Goal: Ask a question

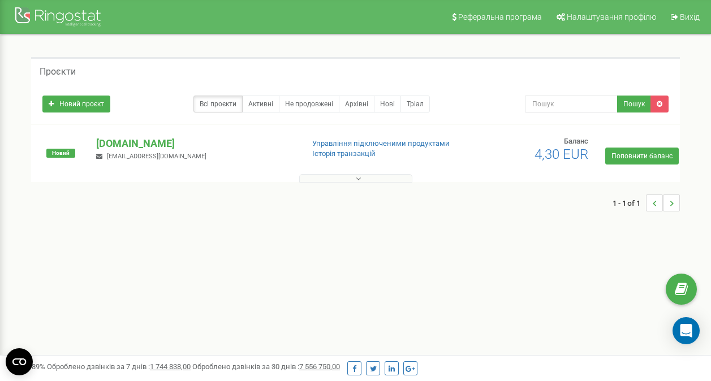
click at [364, 177] on button at bounding box center [355, 178] width 113 height 8
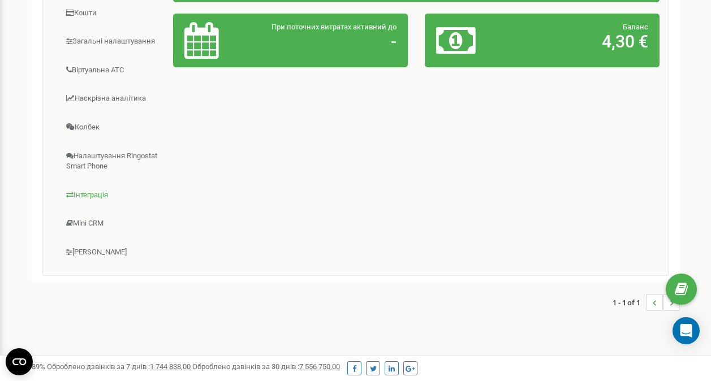
scroll to position [283, 0]
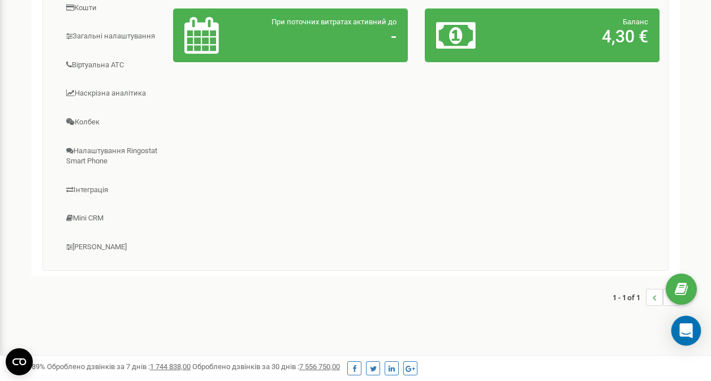
click at [692, 330] on icon "Open Intercom Messenger" at bounding box center [686, 331] width 15 height 15
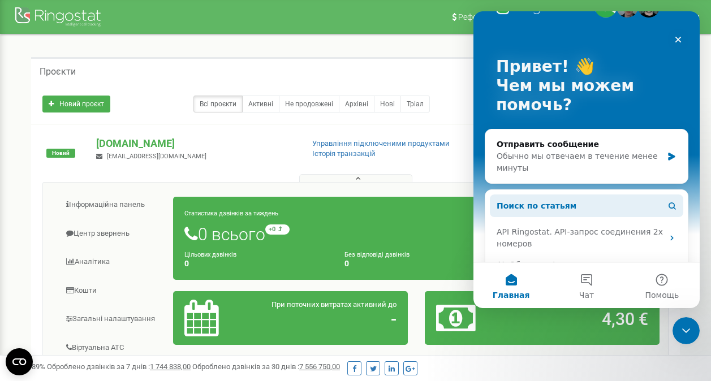
scroll to position [0, 0]
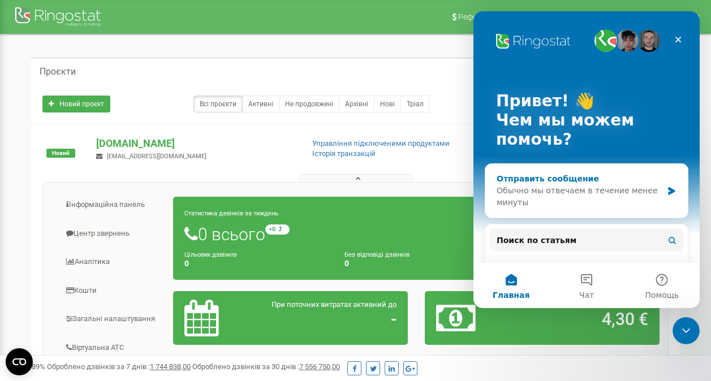
click at [611, 190] on div "Обычно мы отвечаем в течение менее минуты" at bounding box center [580, 197] width 166 height 24
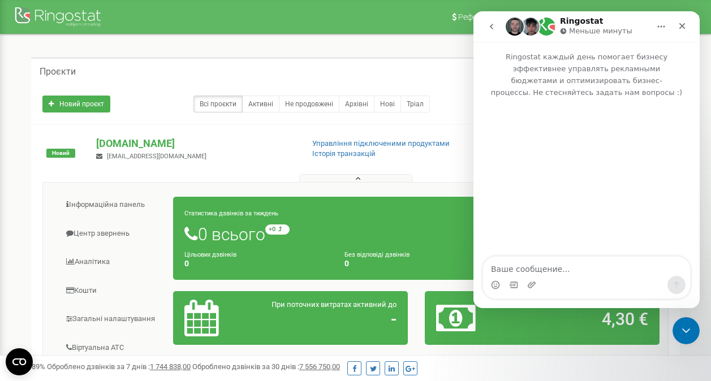
click at [554, 264] on textarea "Ваше сообщение..." at bounding box center [586, 266] width 207 height 19
type textarea "Доброго дня, ми би хотіли повноціно підключитися"
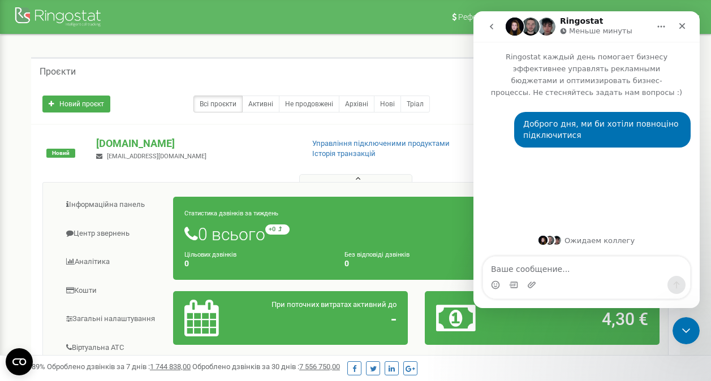
type textarea "н"
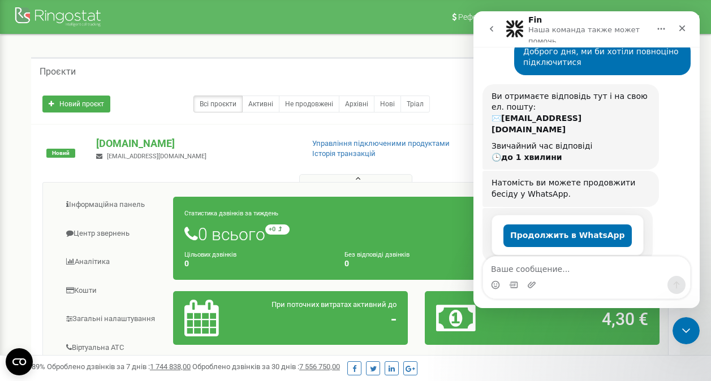
scroll to position [84, 0]
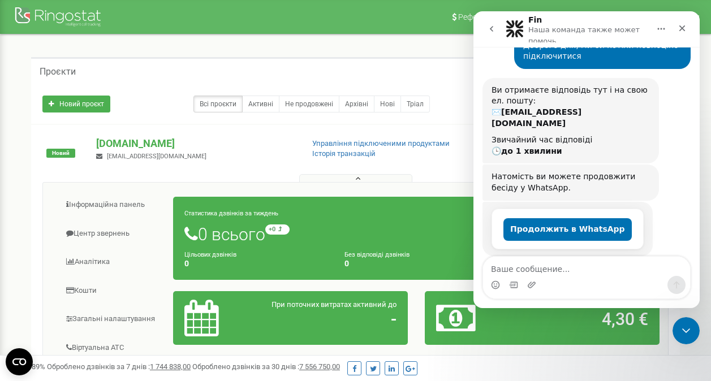
click at [570, 263] on textarea "Ваше сообщение..." at bounding box center [586, 266] width 207 height 19
click at [576, 272] on textarea "в нас 3 співробітника," at bounding box center [586, 266] width 207 height 19
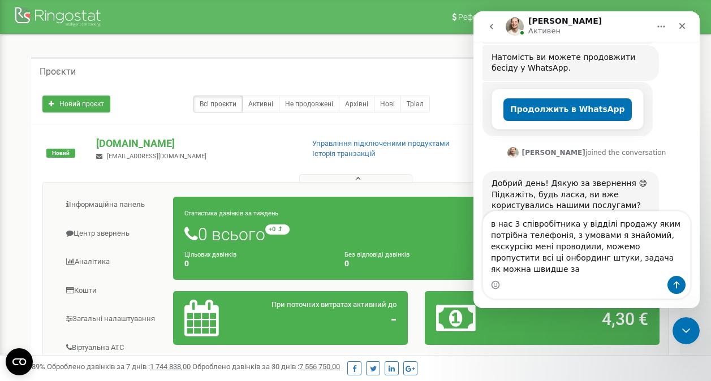
scroll to position [205, 0]
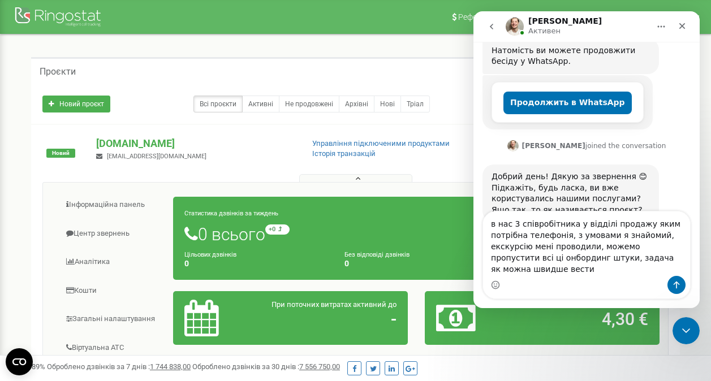
click at [490, 239] on textarea "в нас 3 співробітника у відділі продажу яким потрібна телефонія, з умовами я зн…" at bounding box center [586, 244] width 207 height 64
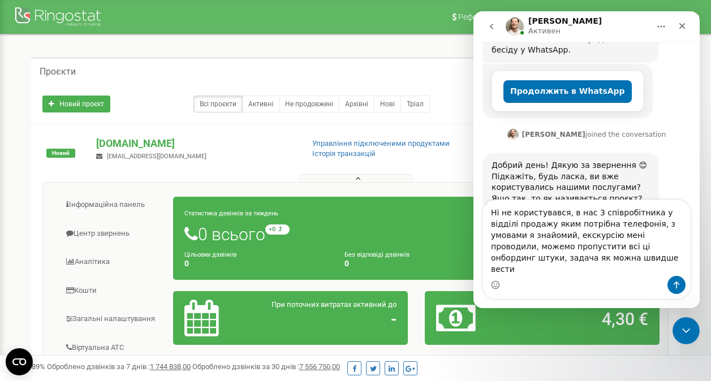
click at [575, 273] on textarea "Ні не користувався, в нас 3 співробітника у відділі продажу яким потрібна телеф…" at bounding box center [586, 238] width 207 height 76
type textarea "Ні не користувався, в нас 3 співробітника у відділі продажу яким потрібна телеф…"
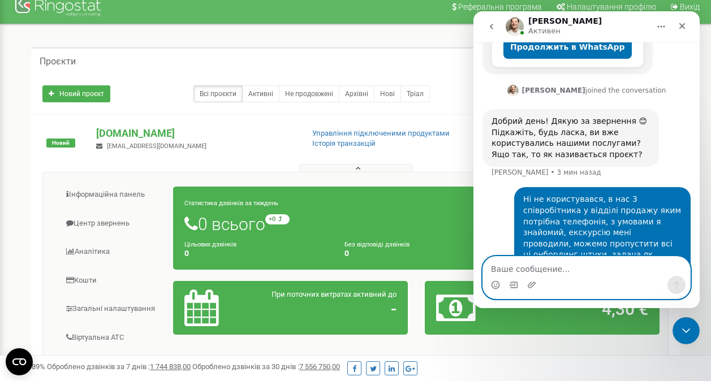
scroll to position [0, 0]
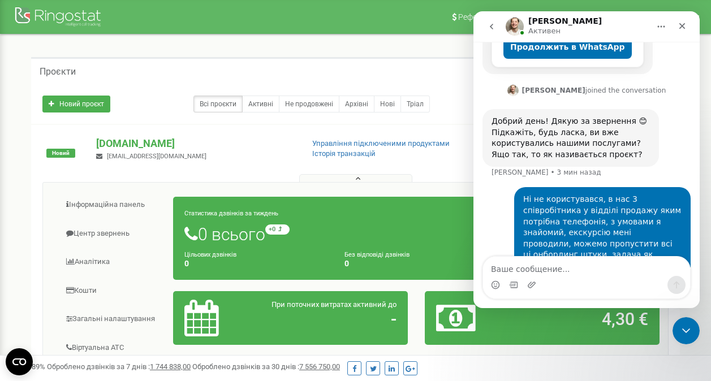
click at [270, 184] on div "Інформаційна панель Центр звернень Аналiтика Кошти" at bounding box center [355, 368] width 626 height 372
click at [361, 58] on div "Проєкти" at bounding box center [355, 70] width 649 height 27
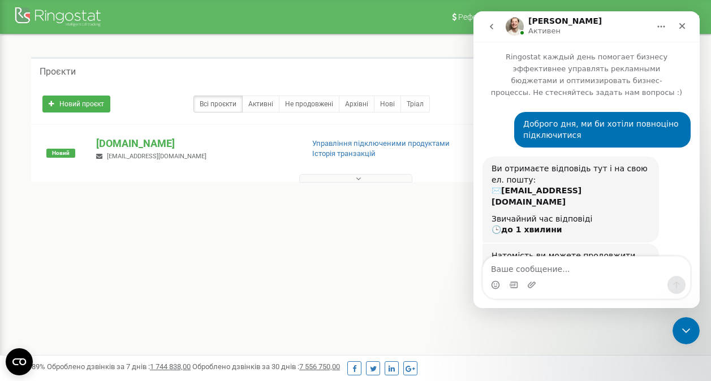
scroll to position [304, 0]
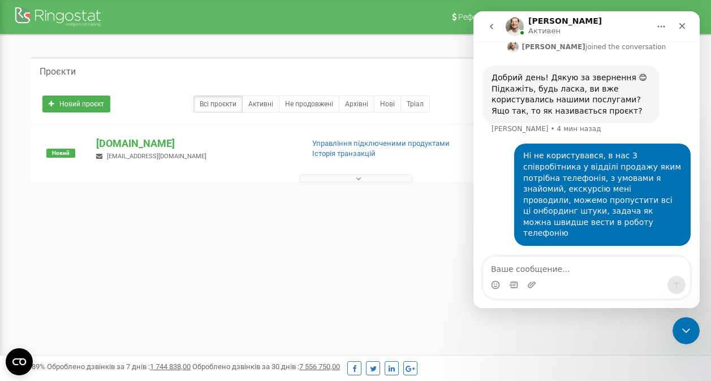
click at [361, 214] on div "1 - 1 of 1" at bounding box center [355, 203] width 649 height 40
click at [51, 15] on div at bounding box center [59, 18] width 91 height 27
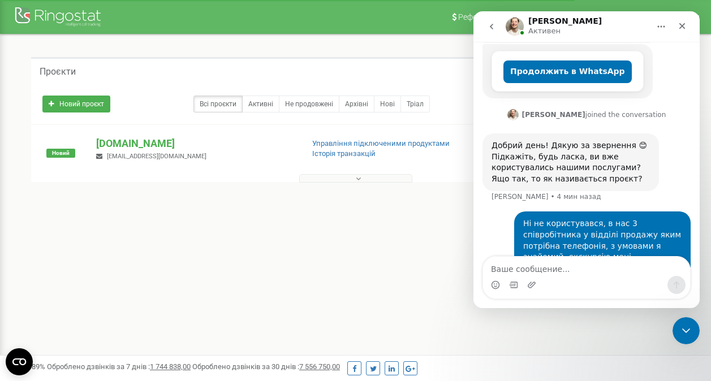
scroll to position [261, 0]
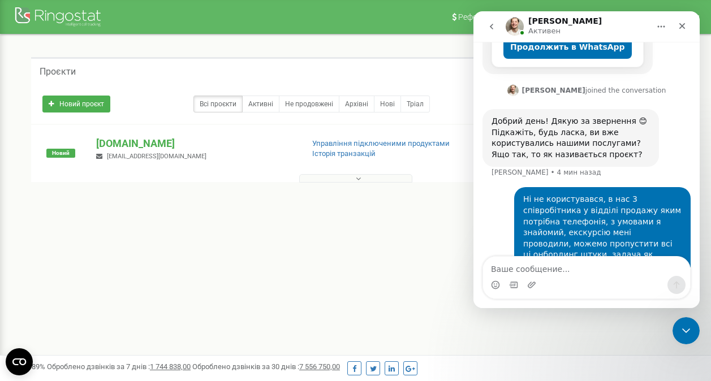
click at [412, 57] on div "Проєкти" at bounding box center [355, 70] width 649 height 27
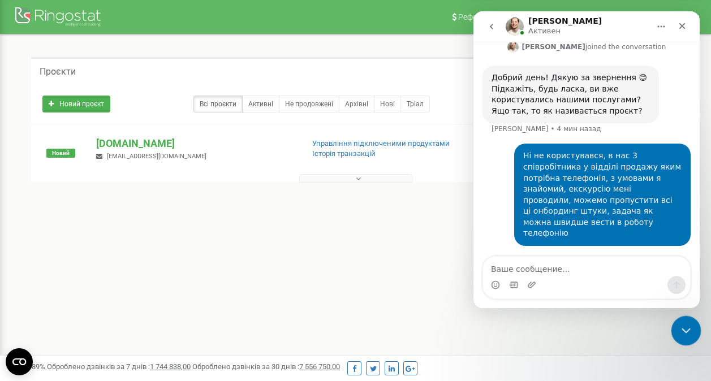
click at [691, 332] on div "Закрыть службу сообщений Intercom" at bounding box center [684, 329] width 27 height 27
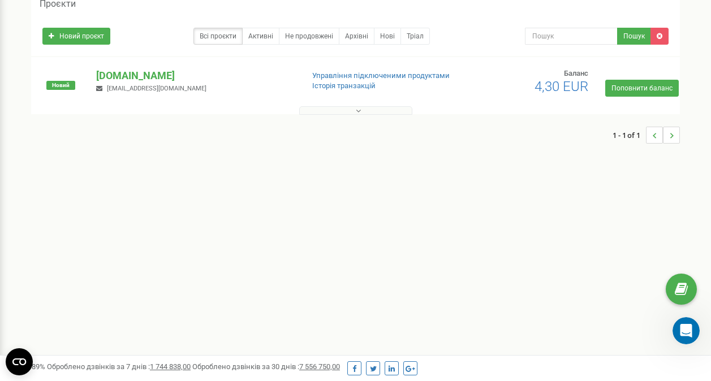
scroll to position [0, 0]
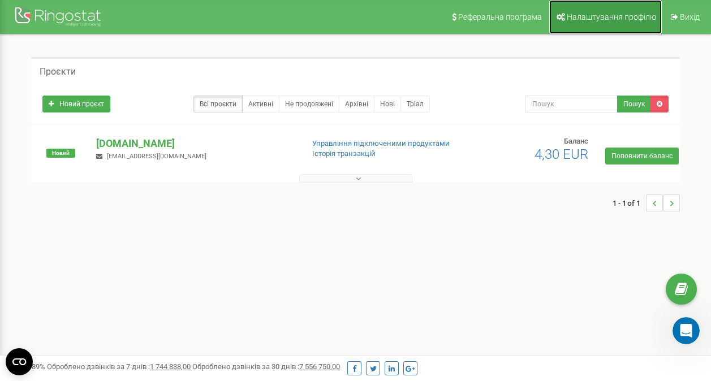
click at [616, 12] on span "Налаштування профілю" at bounding box center [611, 16] width 89 height 9
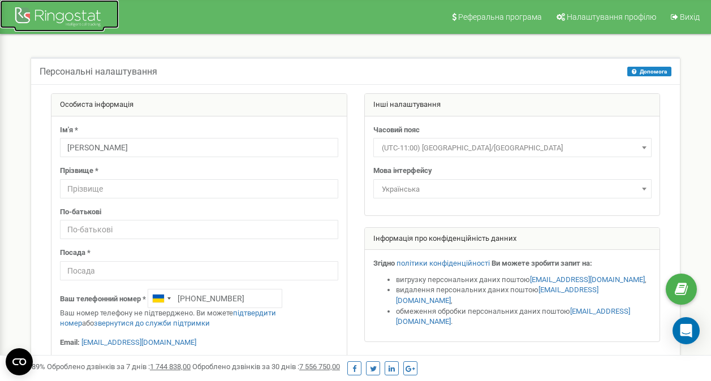
click at [67, 25] on div at bounding box center [59, 18] width 91 height 27
click at [66, 24] on div at bounding box center [59, 18] width 91 height 27
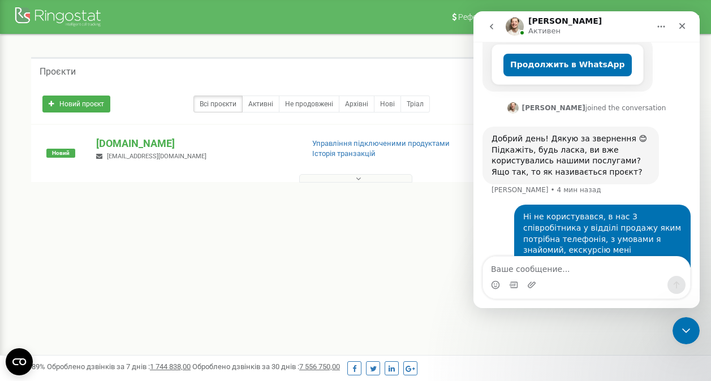
scroll to position [261, 0]
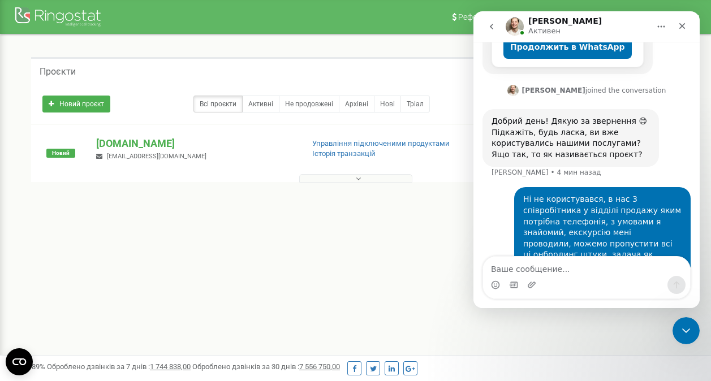
click at [207, 219] on div "1 - 1 of 1" at bounding box center [355, 203] width 649 height 40
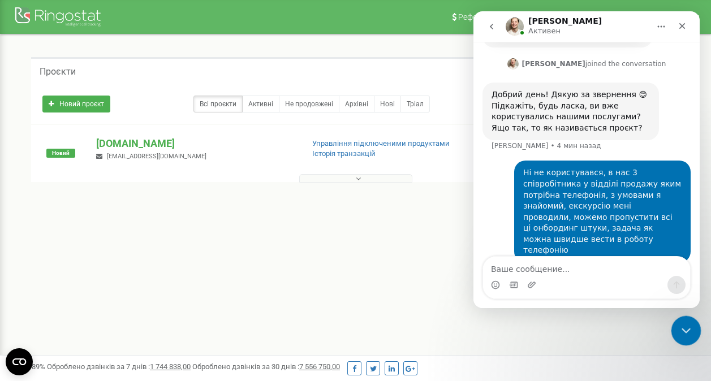
scroll to position [304, 0]
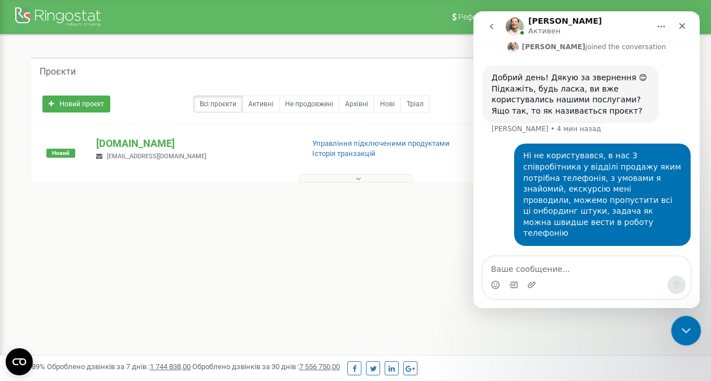
click at [685, 328] on icon "Закрыть службу сообщений Intercom" at bounding box center [685, 329] width 14 height 14
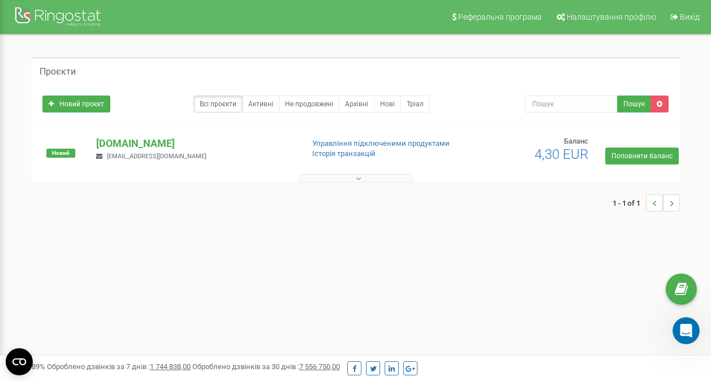
click at [360, 175] on icon at bounding box center [358, 179] width 5 height 8
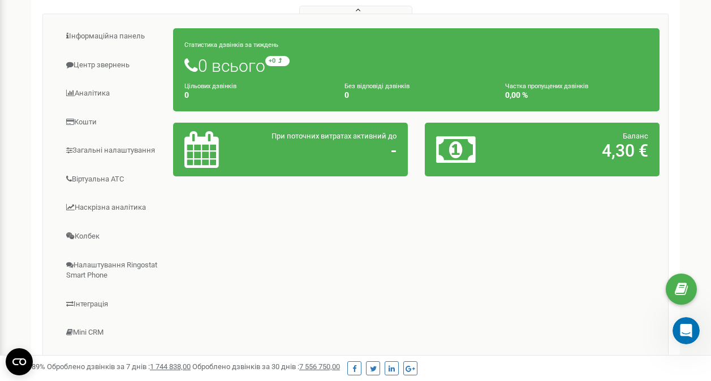
scroll to position [113, 0]
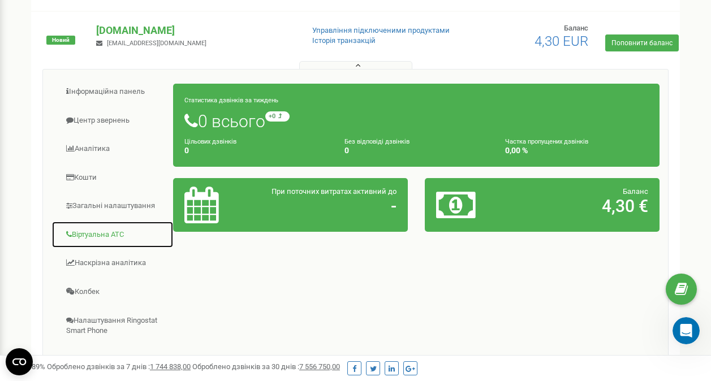
click at [132, 234] on link "Віртуальна АТС" at bounding box center [112, 235] width 122 height 28
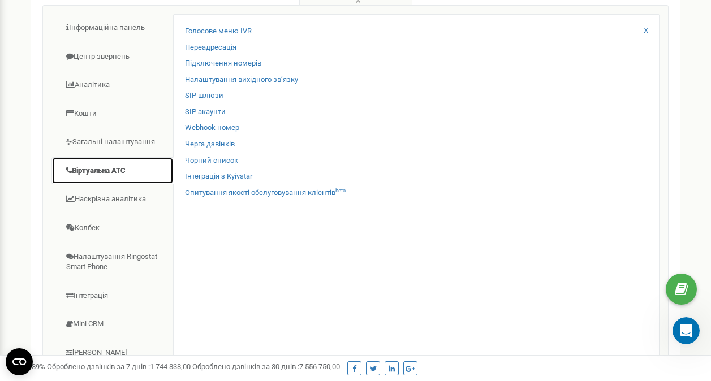
scroll to position [71, 0]
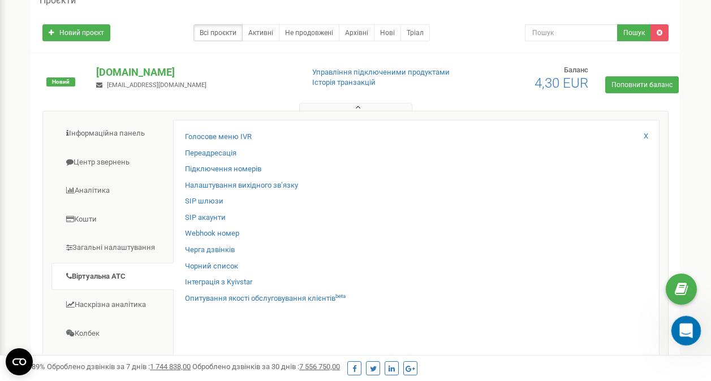
click at [686, 330] on icon "Открыть службу сообщений Intercom" at bounding box center [685, 329] width 8 height 9
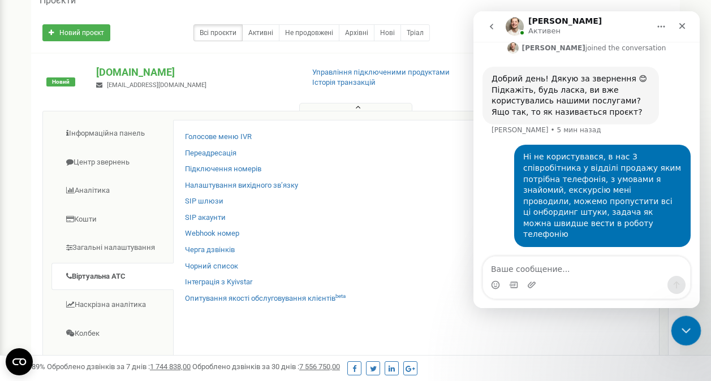
scroll to position [304, 0]
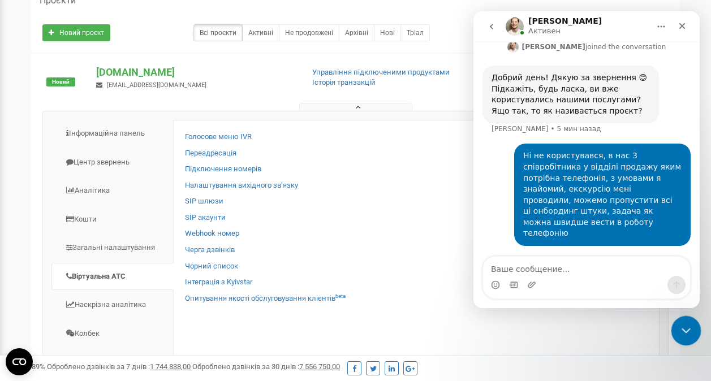
click at [686, 329] on icon "Закрыть службу сообщений Intercom" at bounding box center [685, 329] width 8 height 5
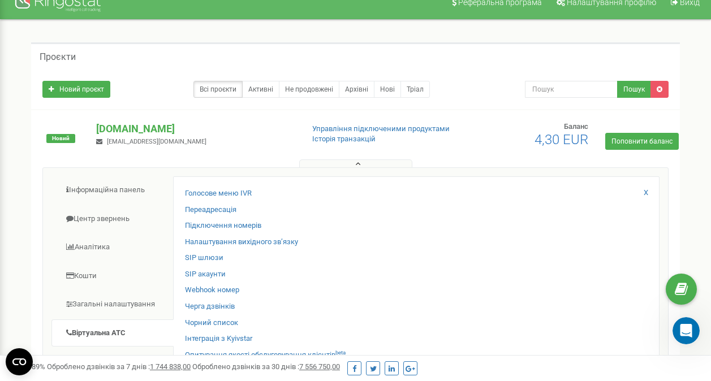
scroll to position [128, 0]
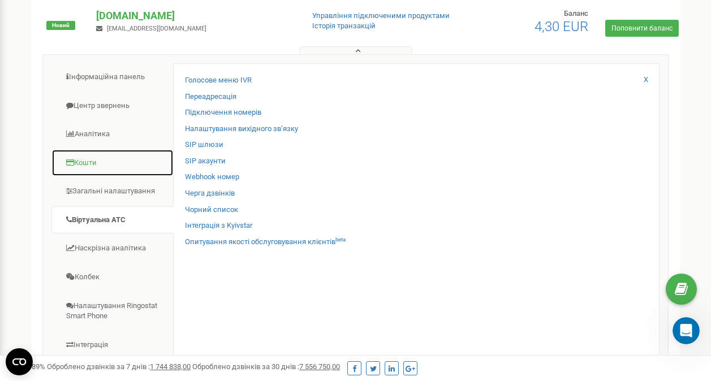
click at [113, 162] on link "Кошти" at bounding box center [112, 163] width 122 height 28
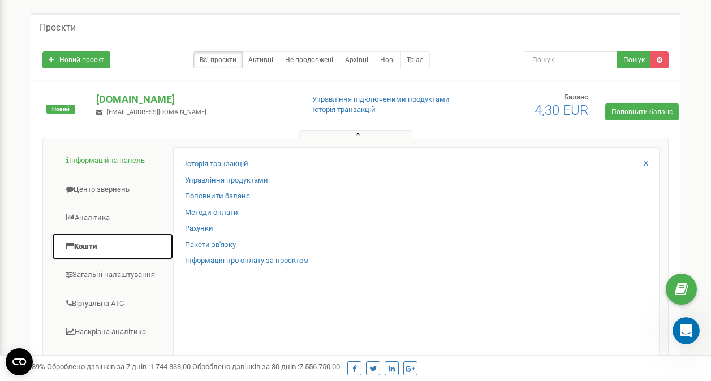
scroll to position [0, 0]
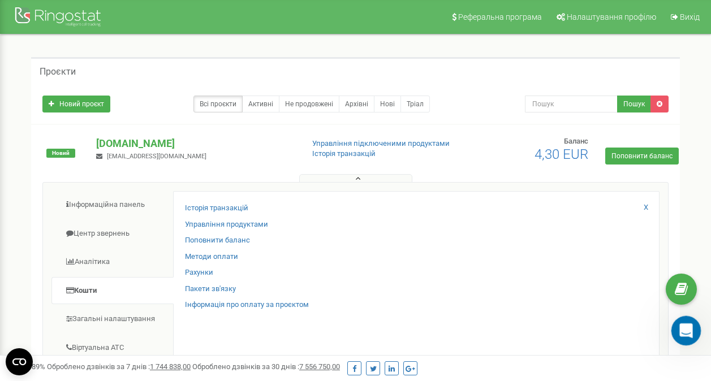
click at [678, 330] on icon "Открыть службу сообщений Intercom" at bounding box center [684, 329] width 19 height 19
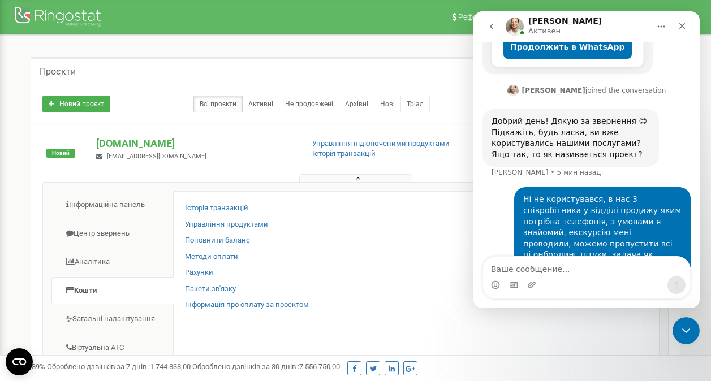
scroll to position [304, 0]
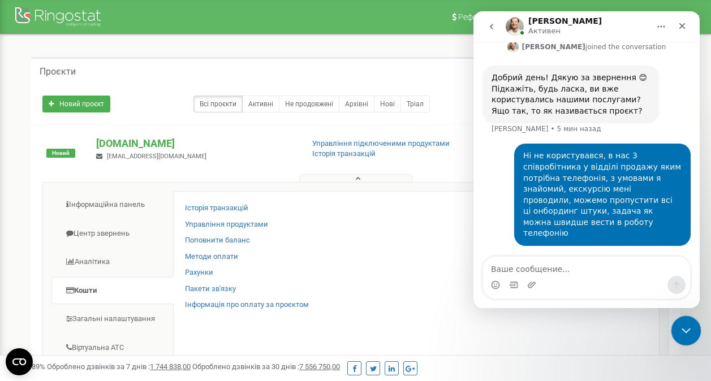
click at [690, 322] on icon "Закрыть службу сообщений Intercom" at bounding box center [685, 329] width 14 height 14
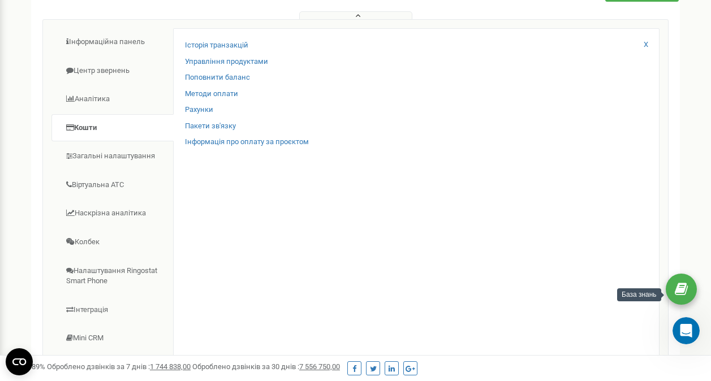
scroll to position [170, 0]
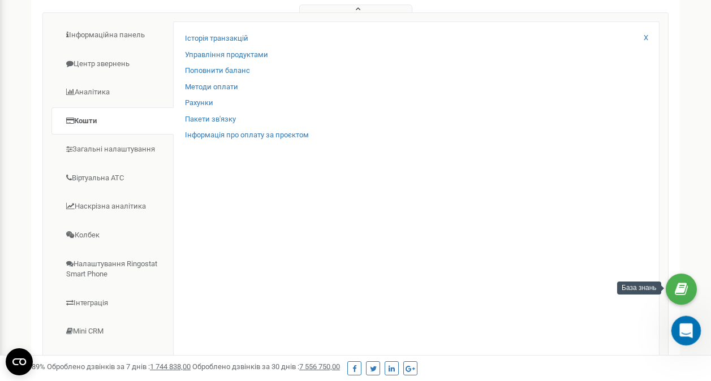
click at [690, 322] on div "Открыть службу сообщений Intercom" at bounding box center [684, 329] width 37 height 37
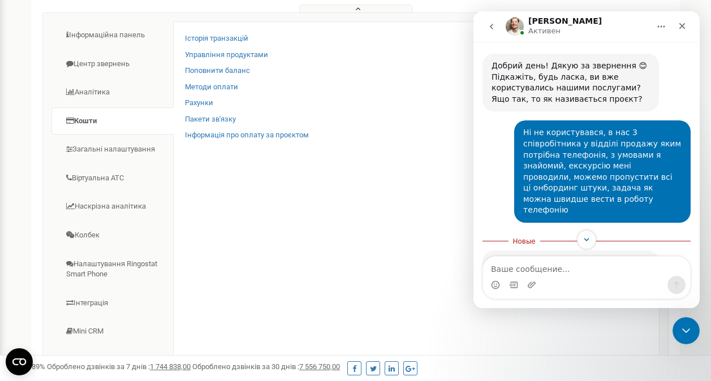
scroll to position [358, 0]
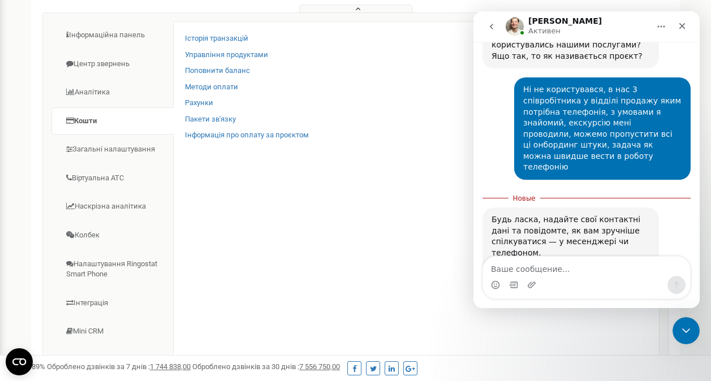
click at [539, 267] on textarea "Ваше сообщение..." at bounding box center [586, 266] width 207 height 19
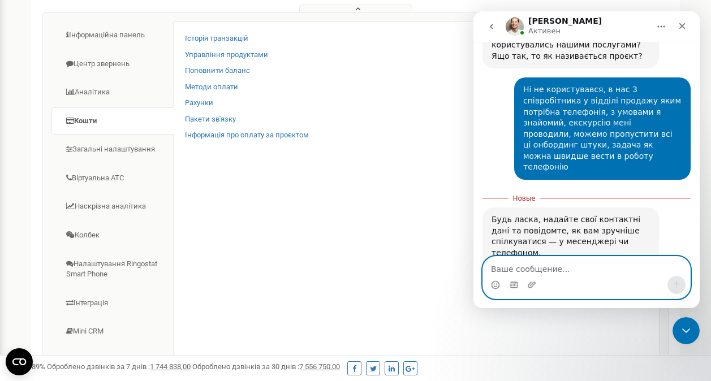
paste textarea "[PHONE_NUMBER]"
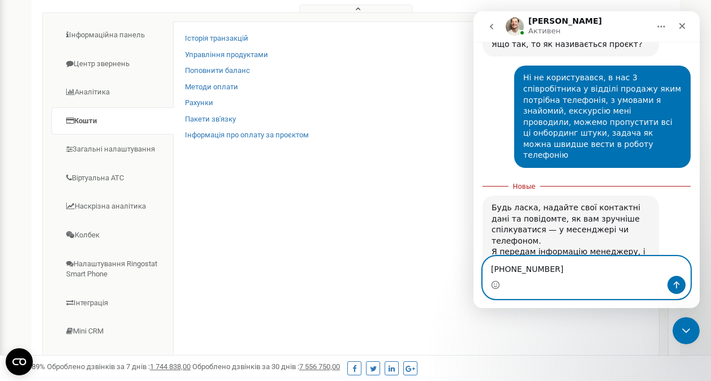
scroll to position [380, 0]
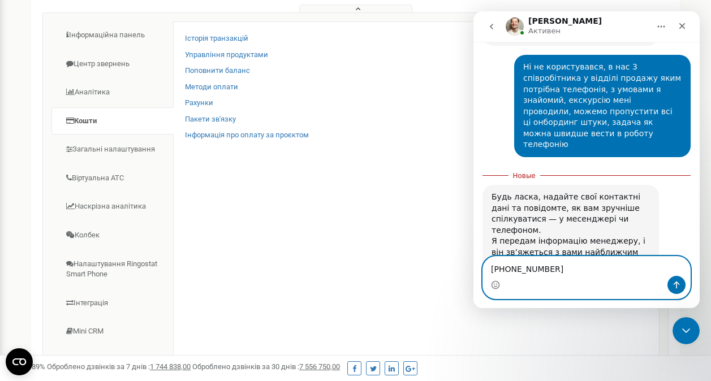
type textarea "[PHONE_NUMBER]"
drag, startPoint x: 675, startPoint y: 286, endPoint x: 645, endPoint y: 278, distance: 31.6
click at [675, 286] on icon "Отправить сообщение…" at bounding box center [676, 285] width 9 height 9
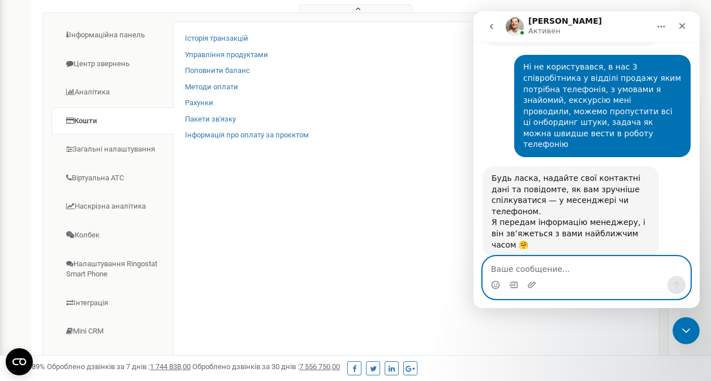
scroll to position [373, 0]
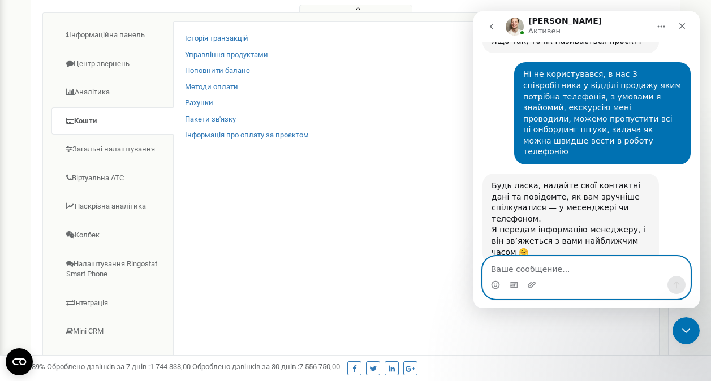
click at [589, 261] on textarea "Ваше сообщение..." at bounding box center [586, 266] width 207 height 19
type textarea "телеграм"
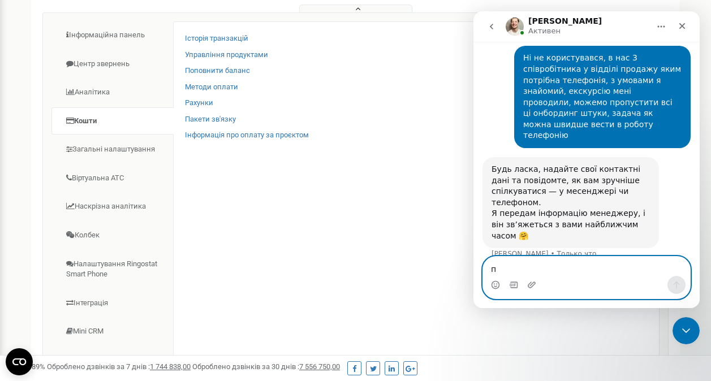
scroll to position [398, 0]
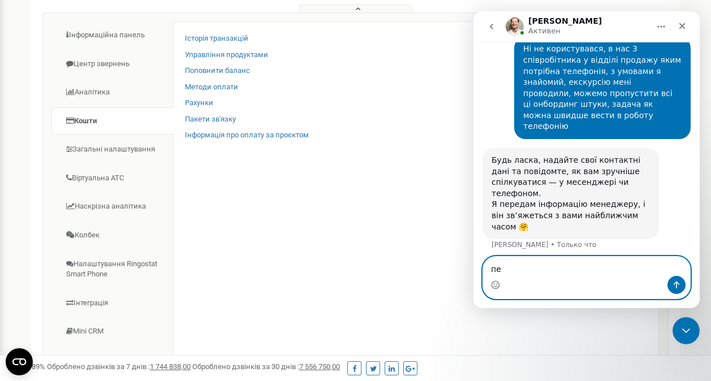
type textarea "п"
type textarea "я"
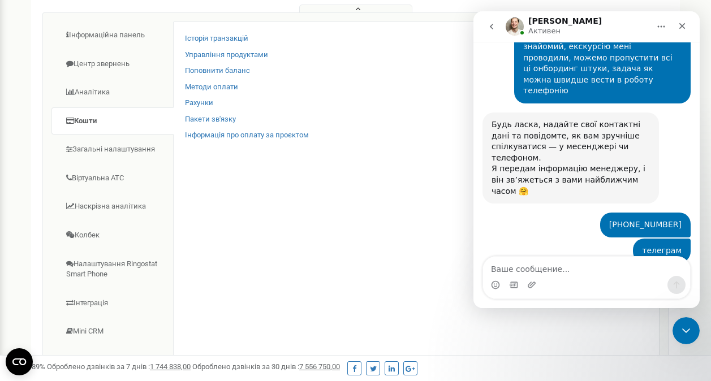
scroll to position [432, 0]
